Goal: Information Seeking & Learning: Stay updated

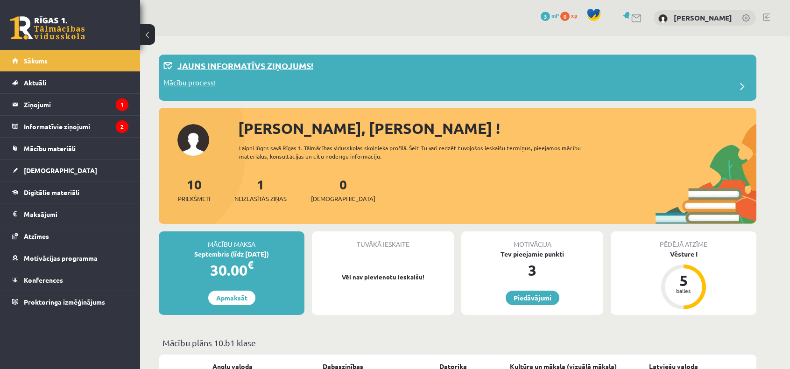
click at [323, 78] on div "Mācību process!" at bounding box center [457, 87] width 588 height 19
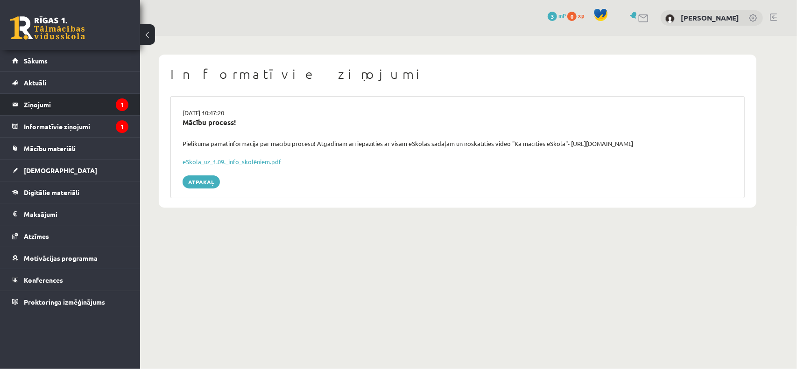
click at [93, 107] on legend "Ziņojumi 1" at bounding box center [76, 104] width 105 height 21
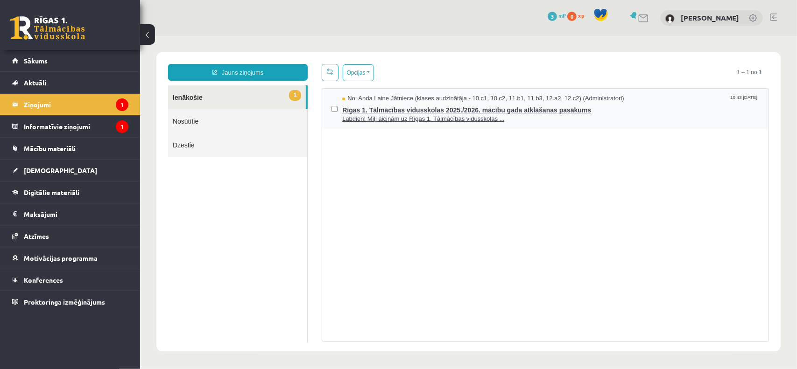
click at [510, 120] on span "Labdien! Mīļi aicinām uz Rīgas 1. Tālmācības vidusskolas ..." at bounding box center [550, 118] width 417 height 9
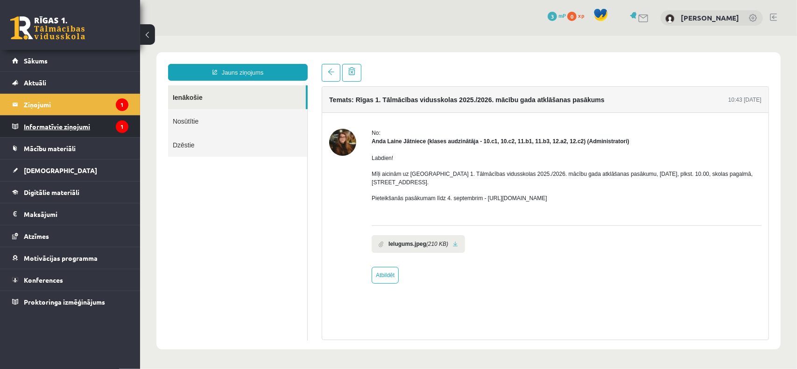
click at [81, 129] on legend "Informatīvie ziņojumi 1" at bounding box center [76, 126] width 105 height 21
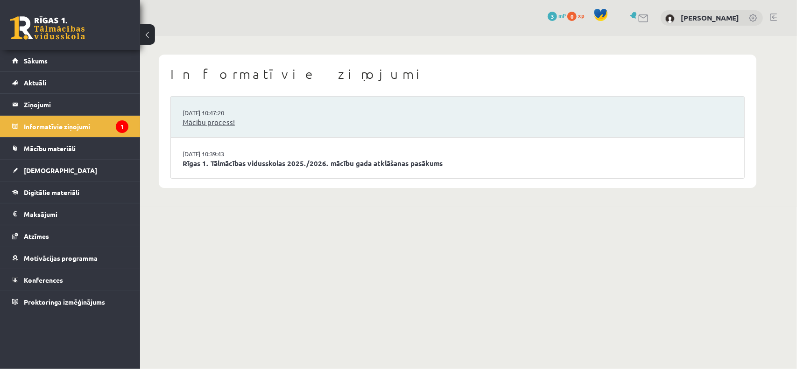
click at [230, 118] on link "Mācību process!" at bounding box center [458, 122] width 550 height 11
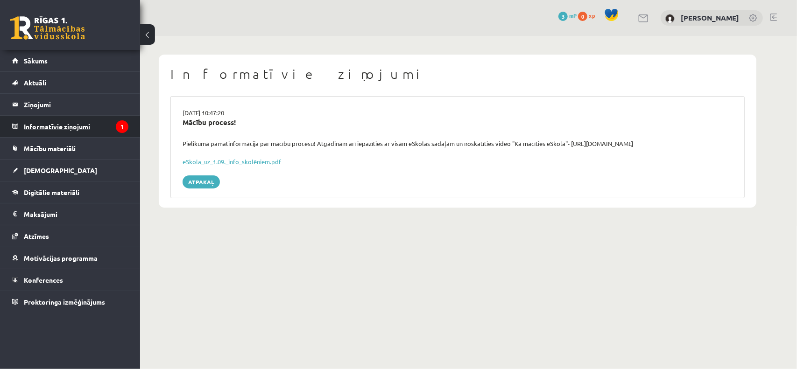
click at [99, 119] on legend "Informatīvie ziņojumi 1" at bounding box center [76, 126] width 105 height 21
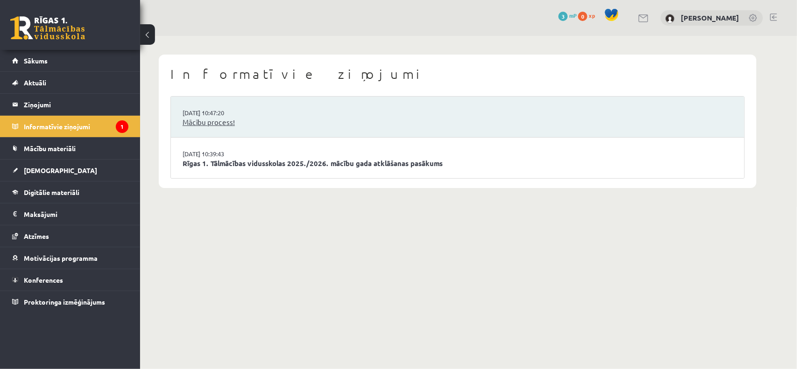
click at [223, 118] on link "Mācību process!" at bounding box center [458, 122] width 550 height 11
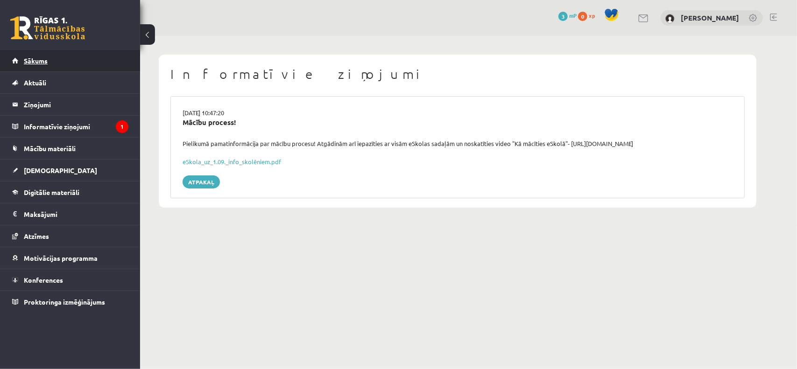
click at [73, 70] on link "Sākums" at bounding box center [70, 60] width 116 height 21
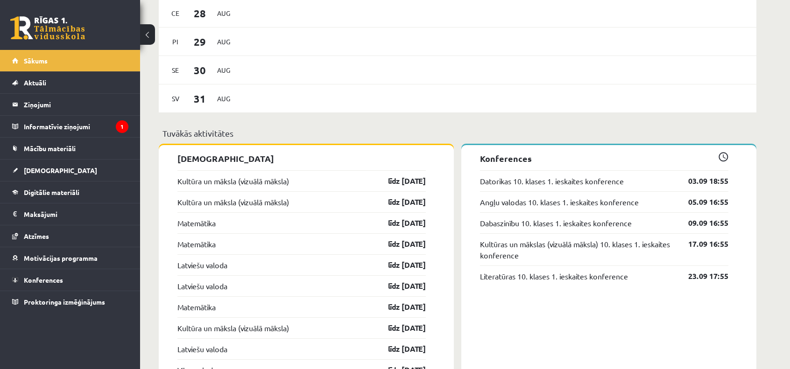
scroll to position [682, 0]
